Goal: Navigation & Orientation: Find specific page/section

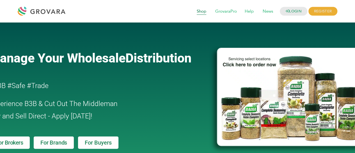
click at [201, 12] on span "Shop" at bounding box center [201, 11] width 17 height 11
